Goal: Task Accomplishment & Management: Manage account settings

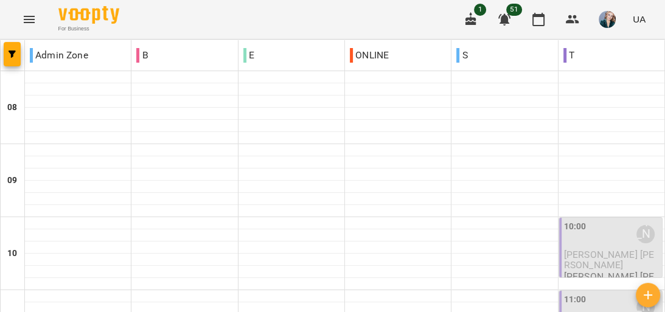
scroll to position [569, 0]
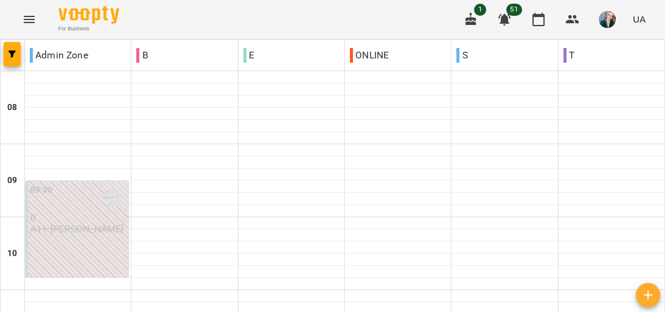
scroll to position [730, 0]
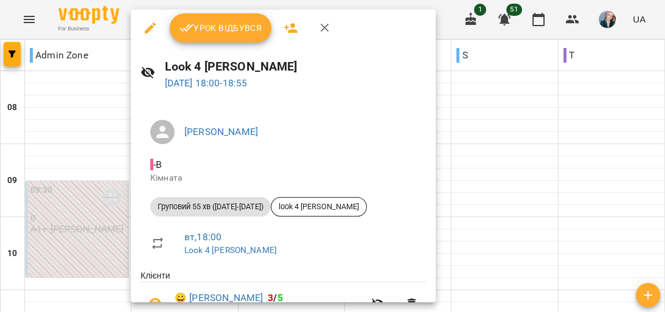
scroll to position [0, 0]
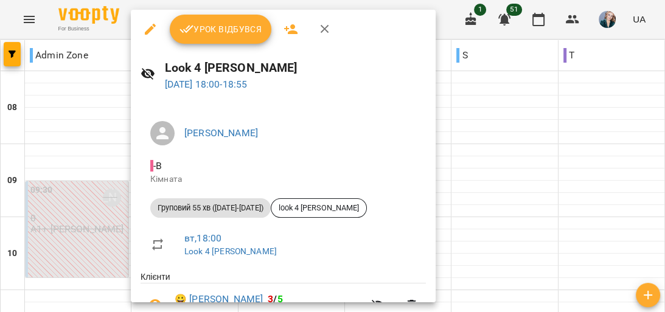
click at [497, 268] on div at bounding box center [332, 156] width 665 height 312
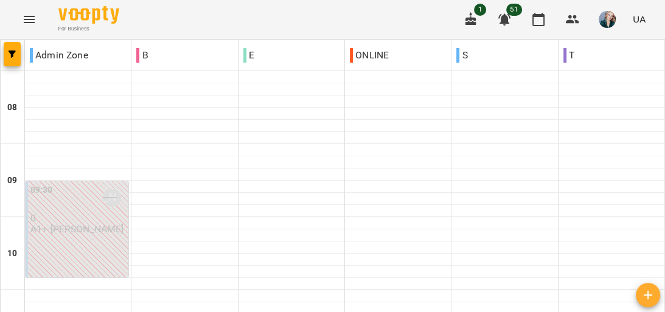
scroll to position [633, 0]
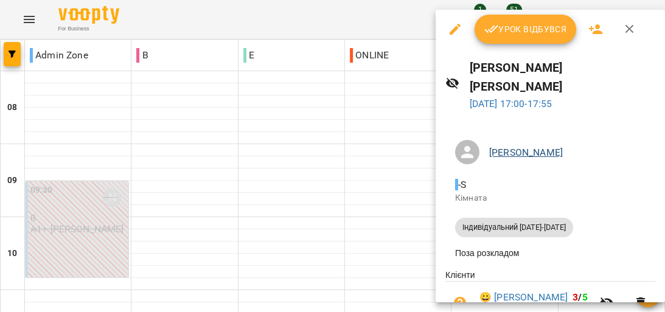
scroll to position [48, 0]
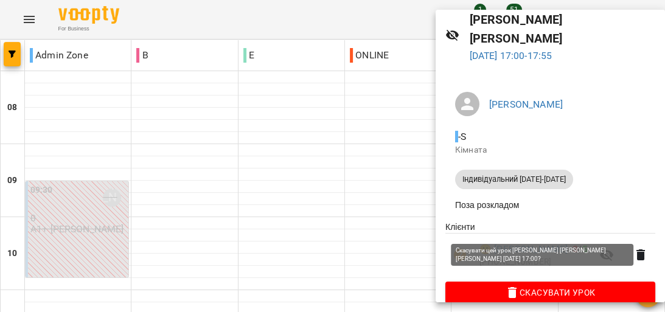
click at [549, 285] on span "Скасувати Урок" at bounding box center [550, 292] width 190 height 15
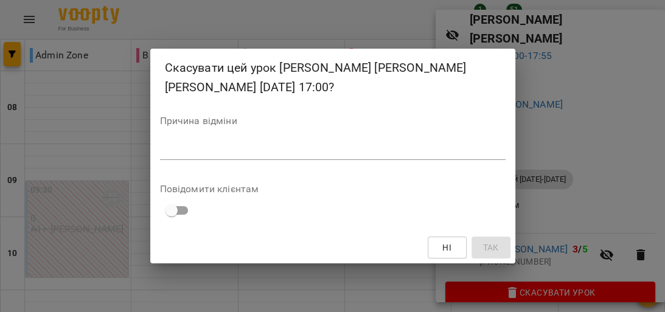
click at [226, 144] on textarea at bounding box center [332, 150] width 345 height 12
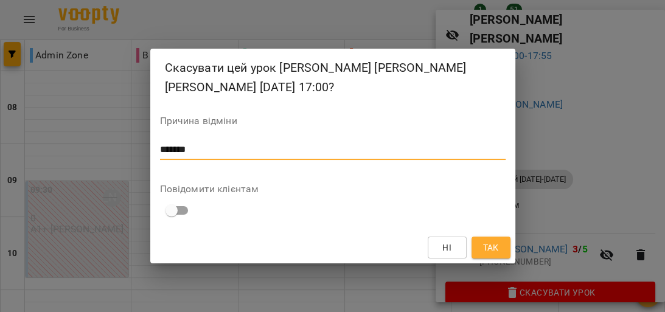
type textarea "*******"
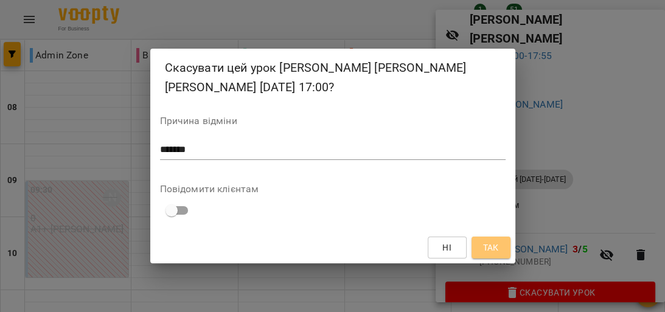
click at [496, 252] on span "Так" at bounding box center [490, 247] width 16 height 15
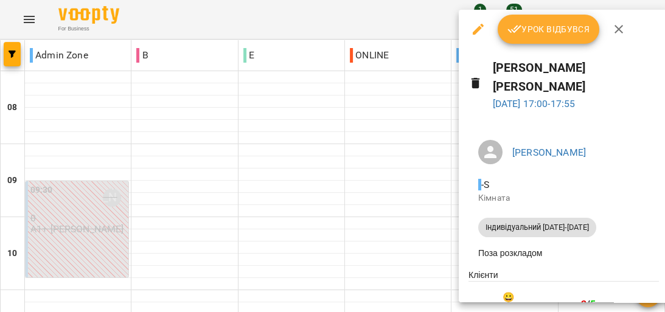
click at [477, 29] on icon "button" at bounding box center [478, 29] width 11 height 11
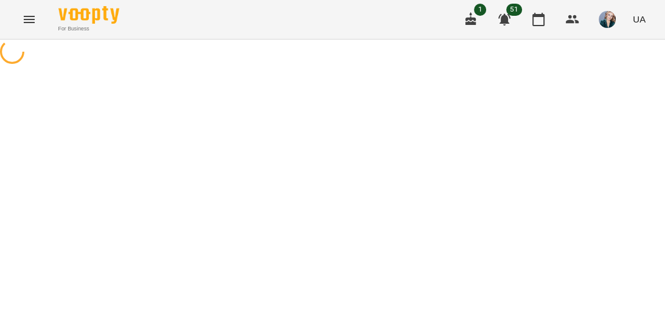
select select "**********"
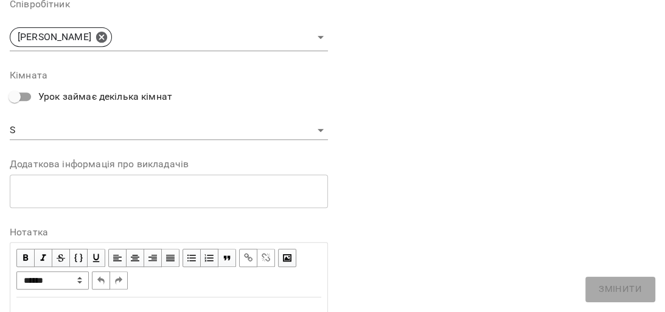
scroll to position [389, 0]
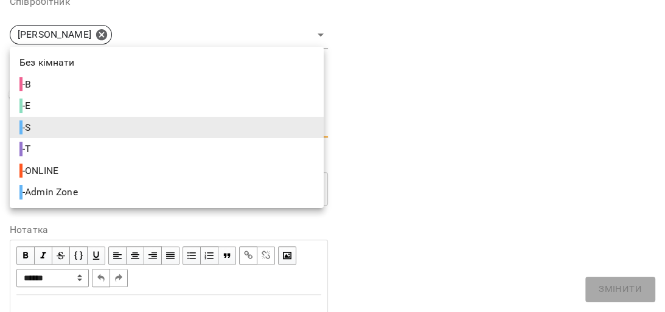
click at [59, 189] on span "- Admin Zone" at bounding box center [49, 192] width 61 height 15
type input "**********"
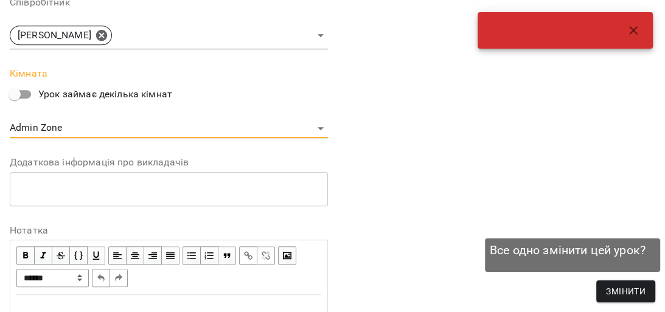
click at [630, 285] on span "Змінити" at bounding box center [626, 291] width 40 height 15
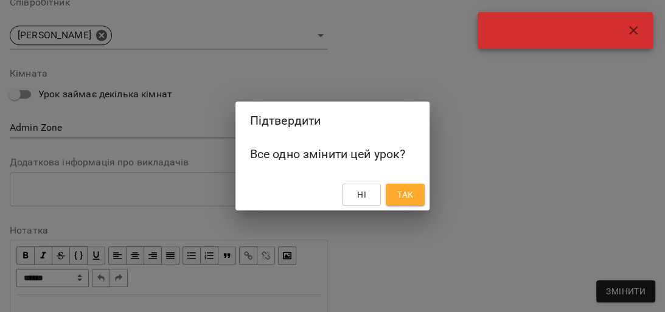
click at [401, 192] on span "Так" at bounding box center [405, 194] width 16 height 15
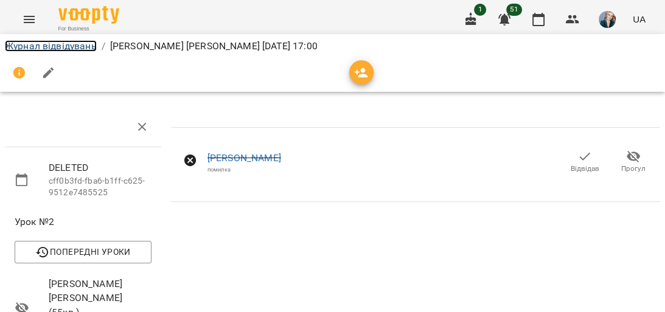
click at [44, 41] on link "Журнал відвідувань" at bounding box center [51, 46] width 92 height 12
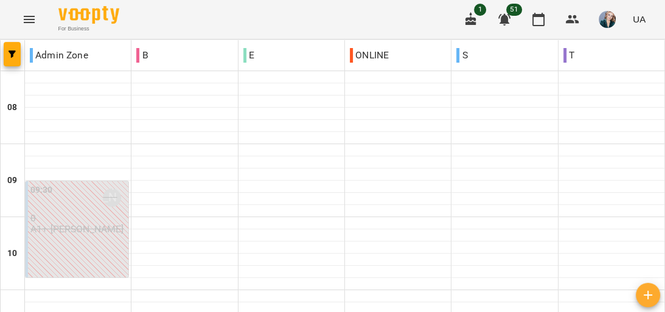
scroll to position [618, 0]
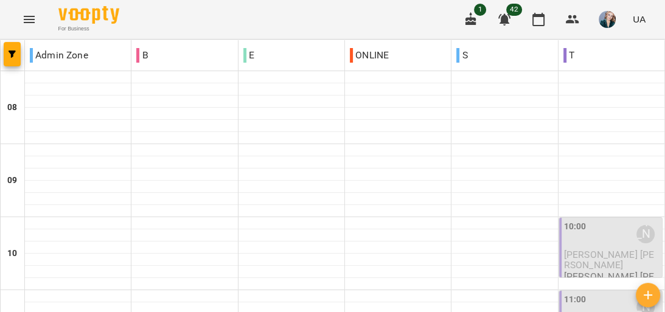
scroll to position [861, 0]
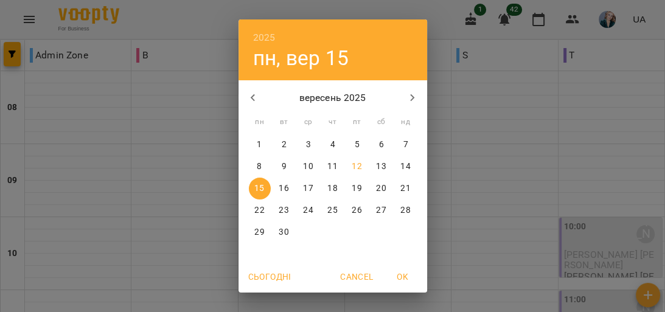
click at [314, 164] on span "10" at bounding box center [308, 167] width 22 height 12
type input "**********"
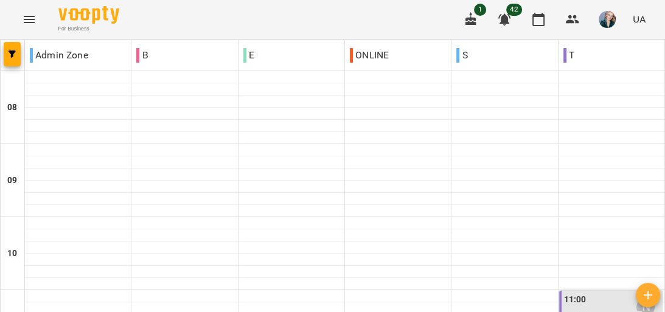
scroll to position [681, 0]
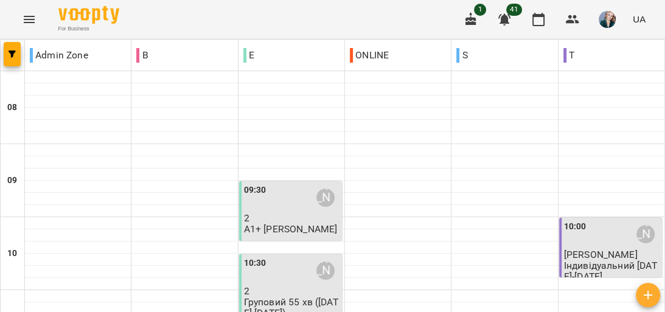
scroll to position [633, 0]
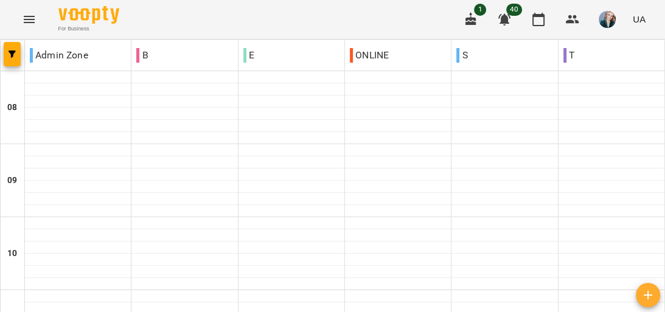
scroll to position [618, 0]
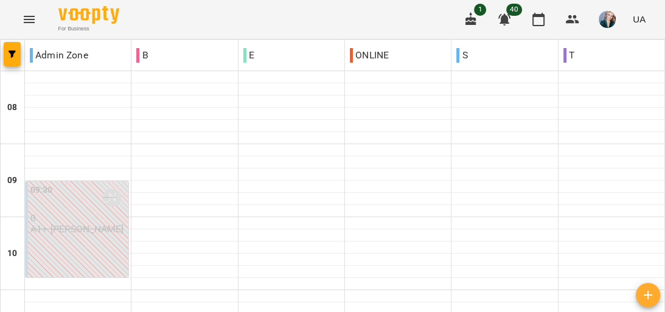
scroll to position [681, 0]
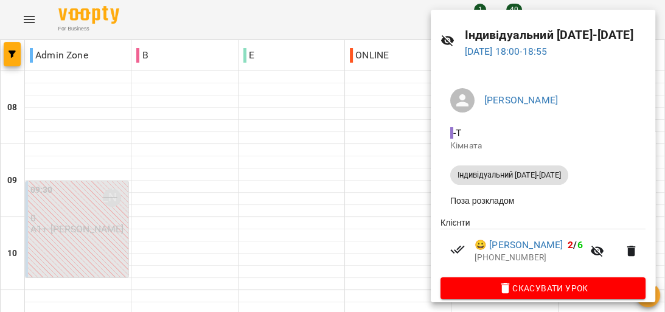
scroll to position [62, 0]
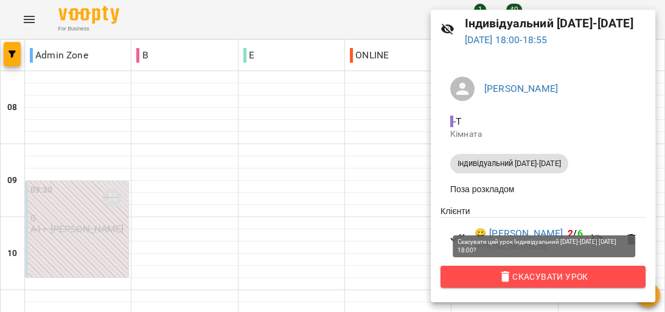
click at [561, 269] on span "Скасувати Урок" at bounding box center [542, 276] width 185 height 15
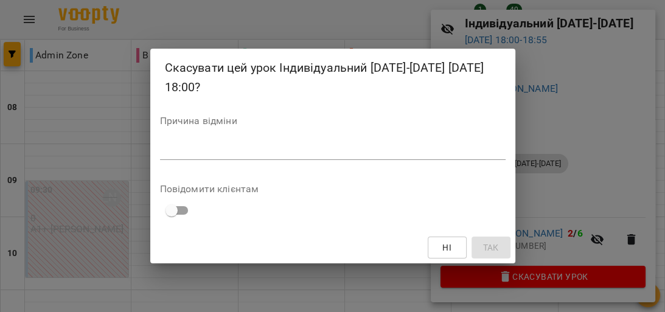
click at [188, 151] on textarea at bounding box center [332, 150] width 345 height 12
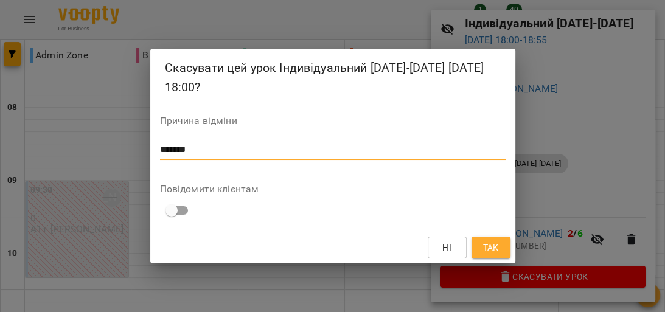
type textarea "*******"
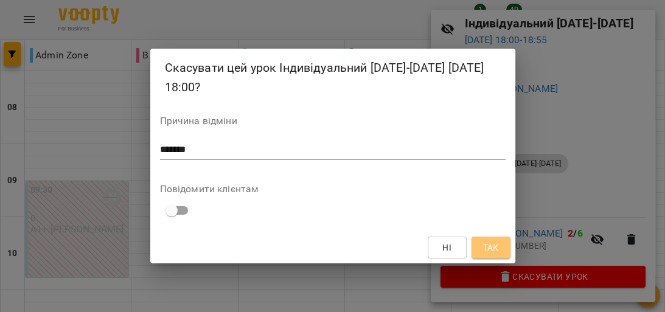
click at [489, 238] on button "Так" at bounding box center [490, 248] width 39 height 22
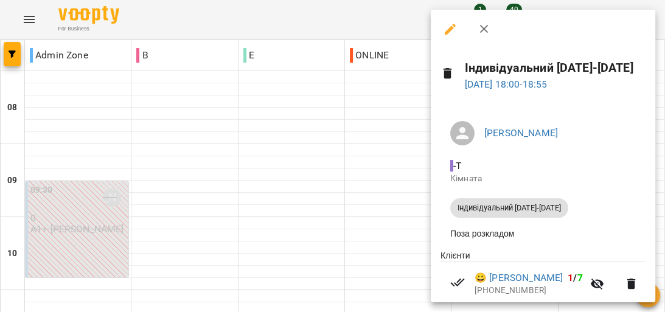
click at [449, 20] on button "button" at bounding box center [449, 29] width 29 height 29
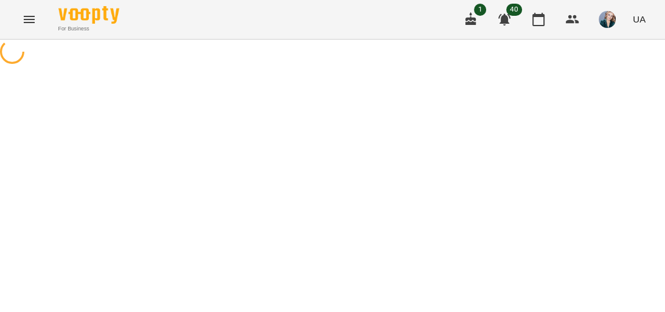
select select "**********"
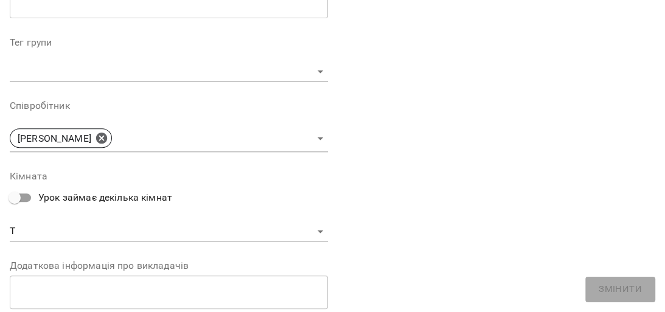
scroll to position [438, 0]
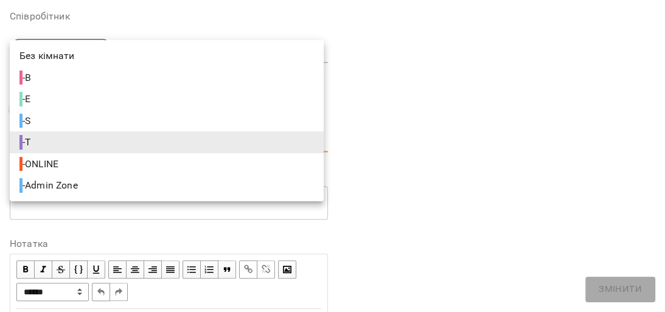
click at [88, 142] on body "**********" at bounding box center [332, 313] width 665 height 626
click at [78, 180] on span "- Admin Zone" at bounding box center [49, 185] width 61 height 15
type input "**********"
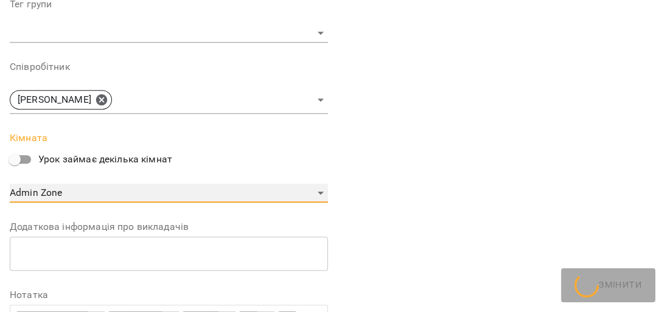
scroll to position [489, 0]
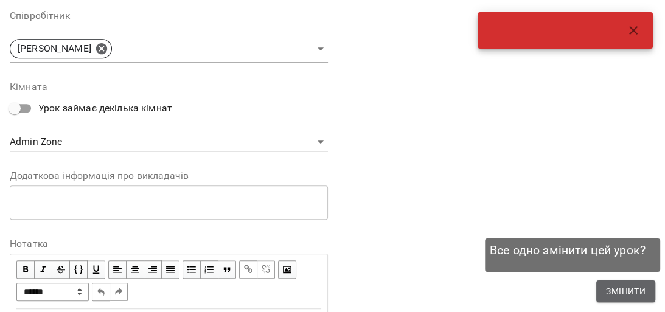
click at [631, 286] on span "Змінити" at bounding box center [626, 291] width 40 height 15
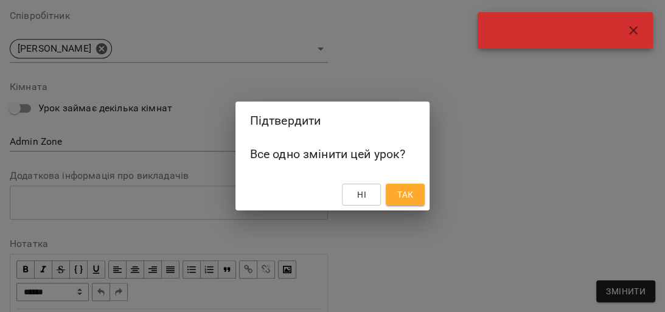
click at [407, 188] on span "Так" at bounding box center [405, 194] width 16 height 15
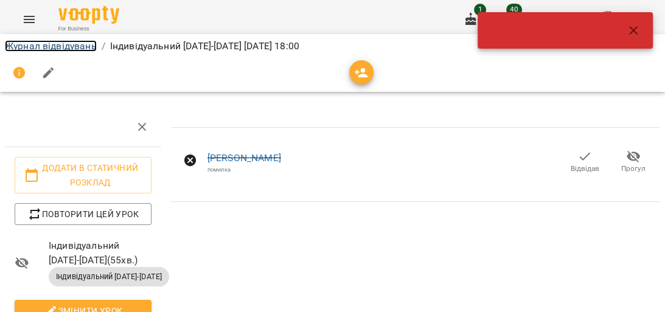
click at [64, 43] on link "Журнал відвідувань" at bounding box center [51, 46] width 92 height 12
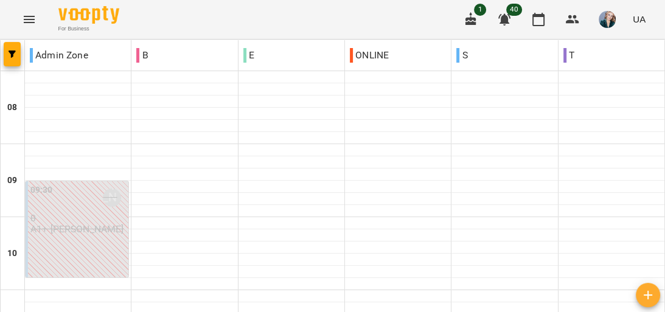
scroll to position [681, 0]
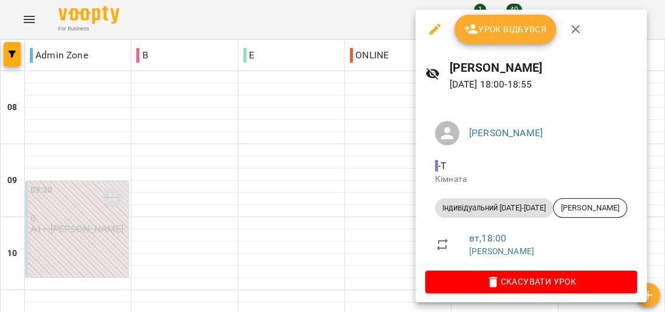
click at [569, 29] on icon "button" at bounding box center [575, 29] width 15 height 15
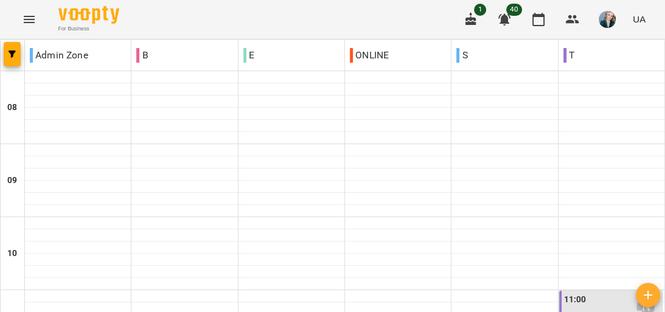
scroll to position [861, 0]
